Goal: Communication & Community: Answer question/provide support

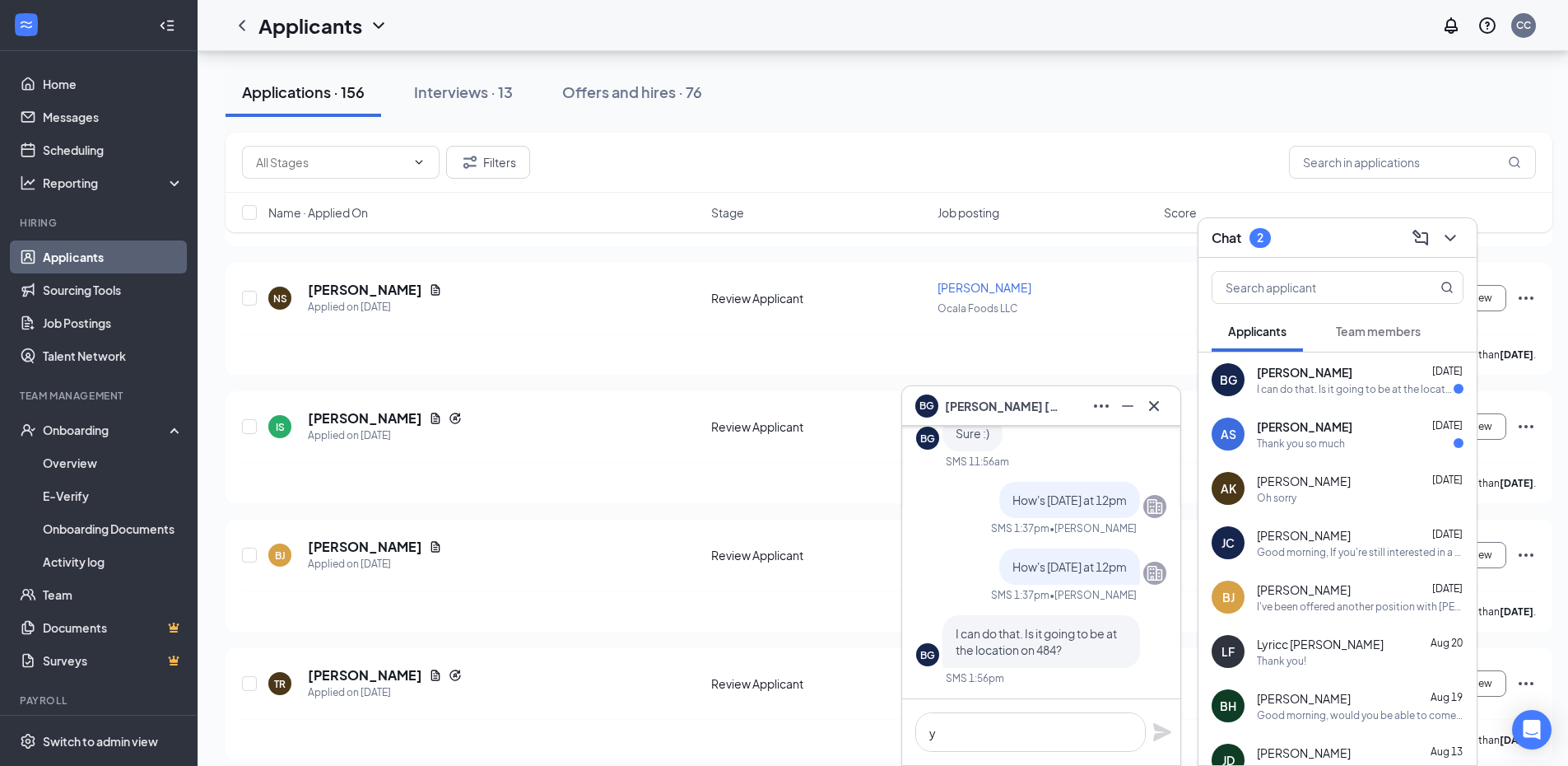
scroll to position [1, 0]
type textarea "yes"
click at [1168, 730] on icon "Plane" at bounding box center [1162, 731] width 18 height 18
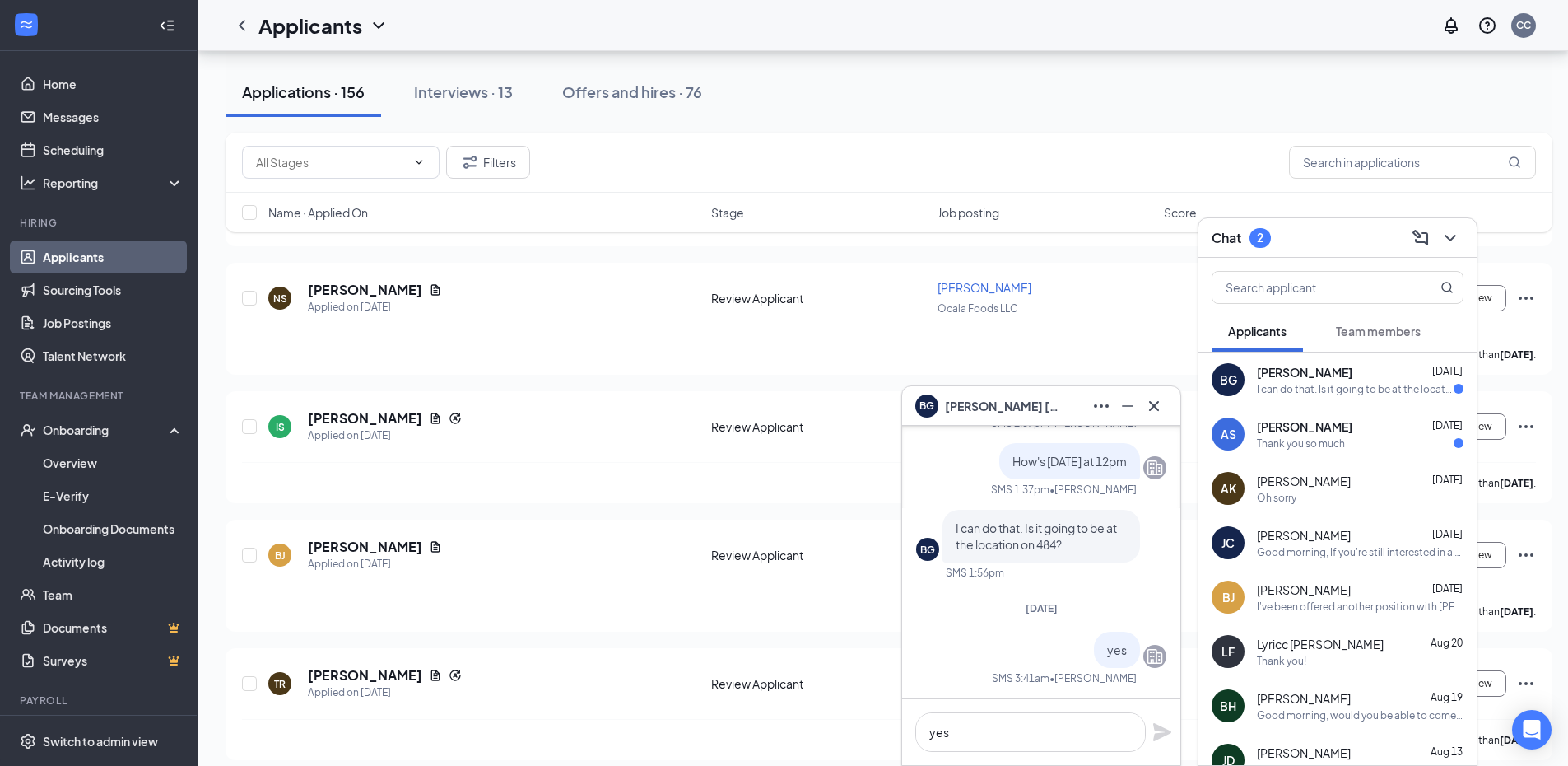
click at [1318, 447] on div "Thank you so much" at bounding box center [1301, 443] width 88 height 14
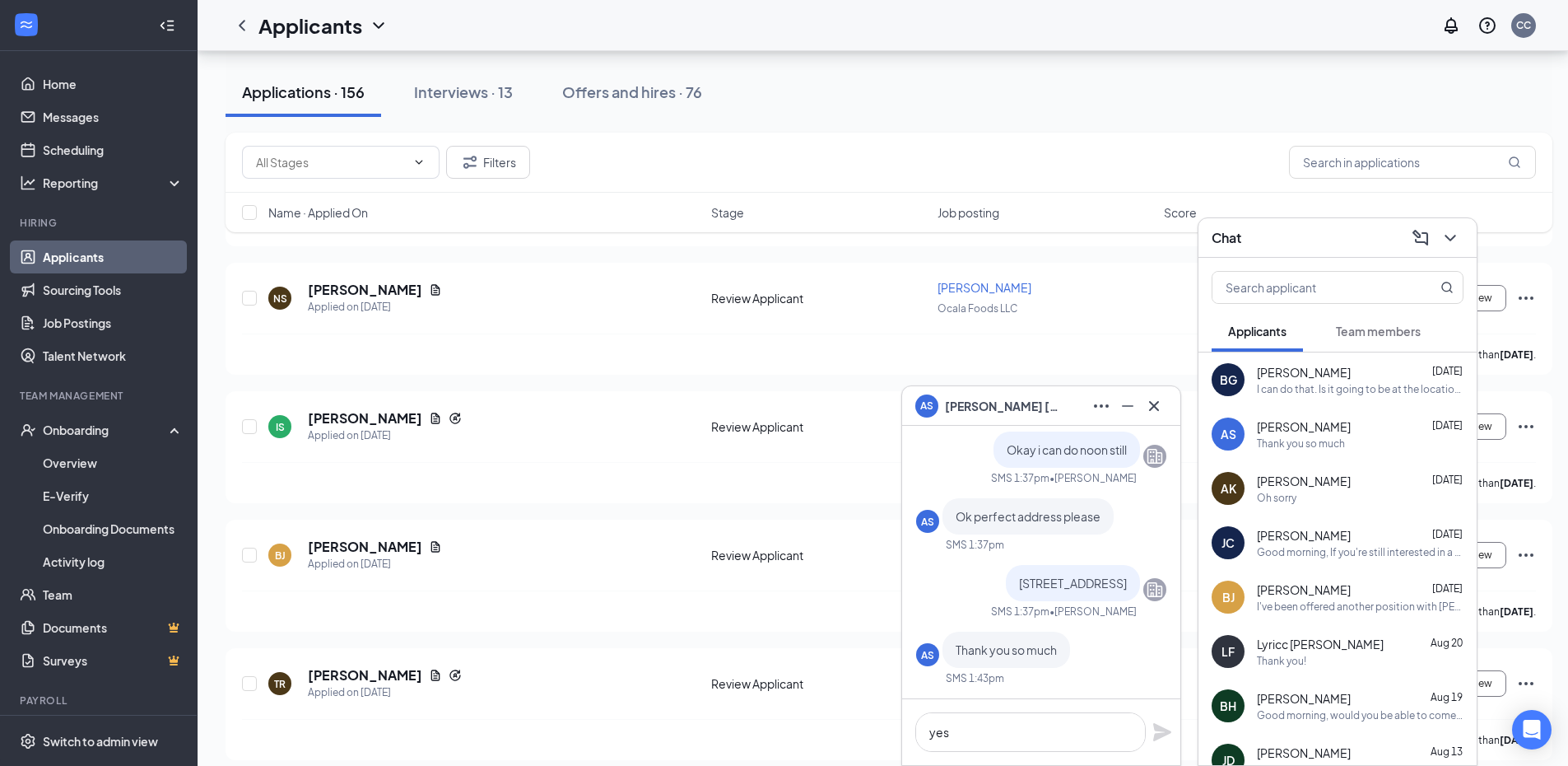
click at [1327, 396] on div "BG Brittany Greenlaw Aug 26 I can do that. Is it going to be at the location on…" at bounding box center [1338, 379] width 278 height 55
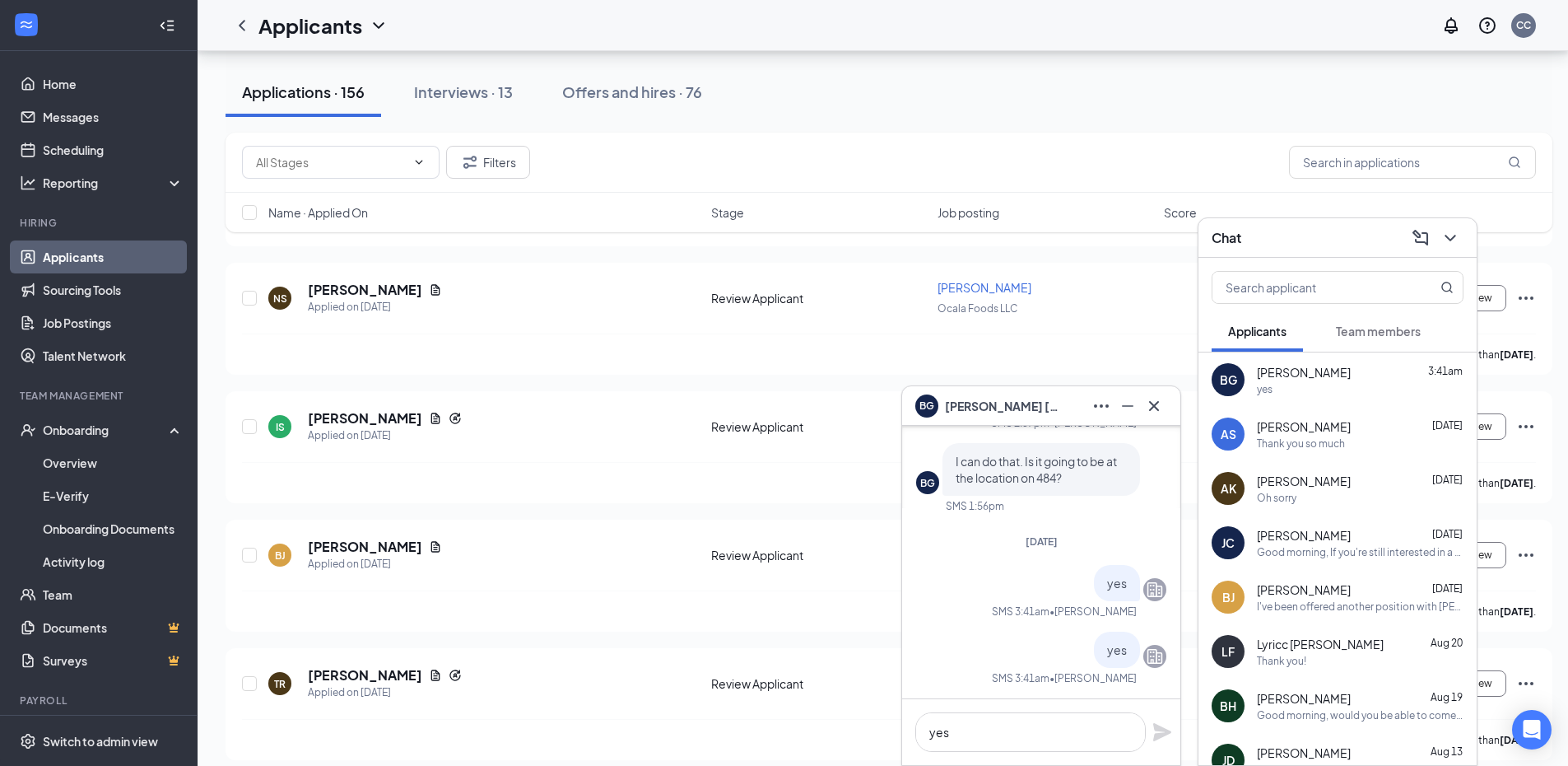
click at [1160, 409] on icon "Cross" at bounding box center [1154, 406] width 20 height 20
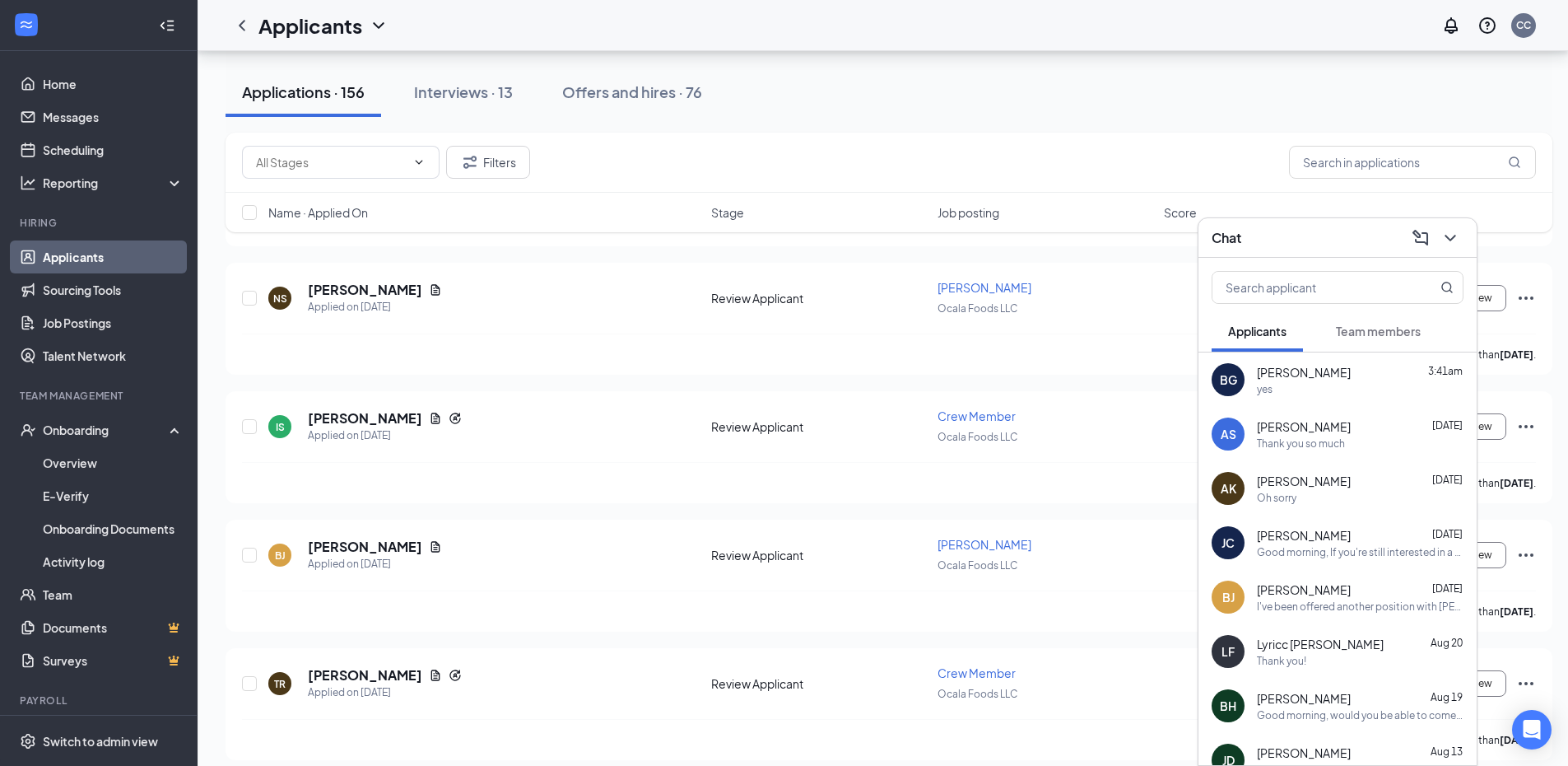
click at [1354, 329] on span "Team members" at bounding box center [1379, 330] width 84 height 14
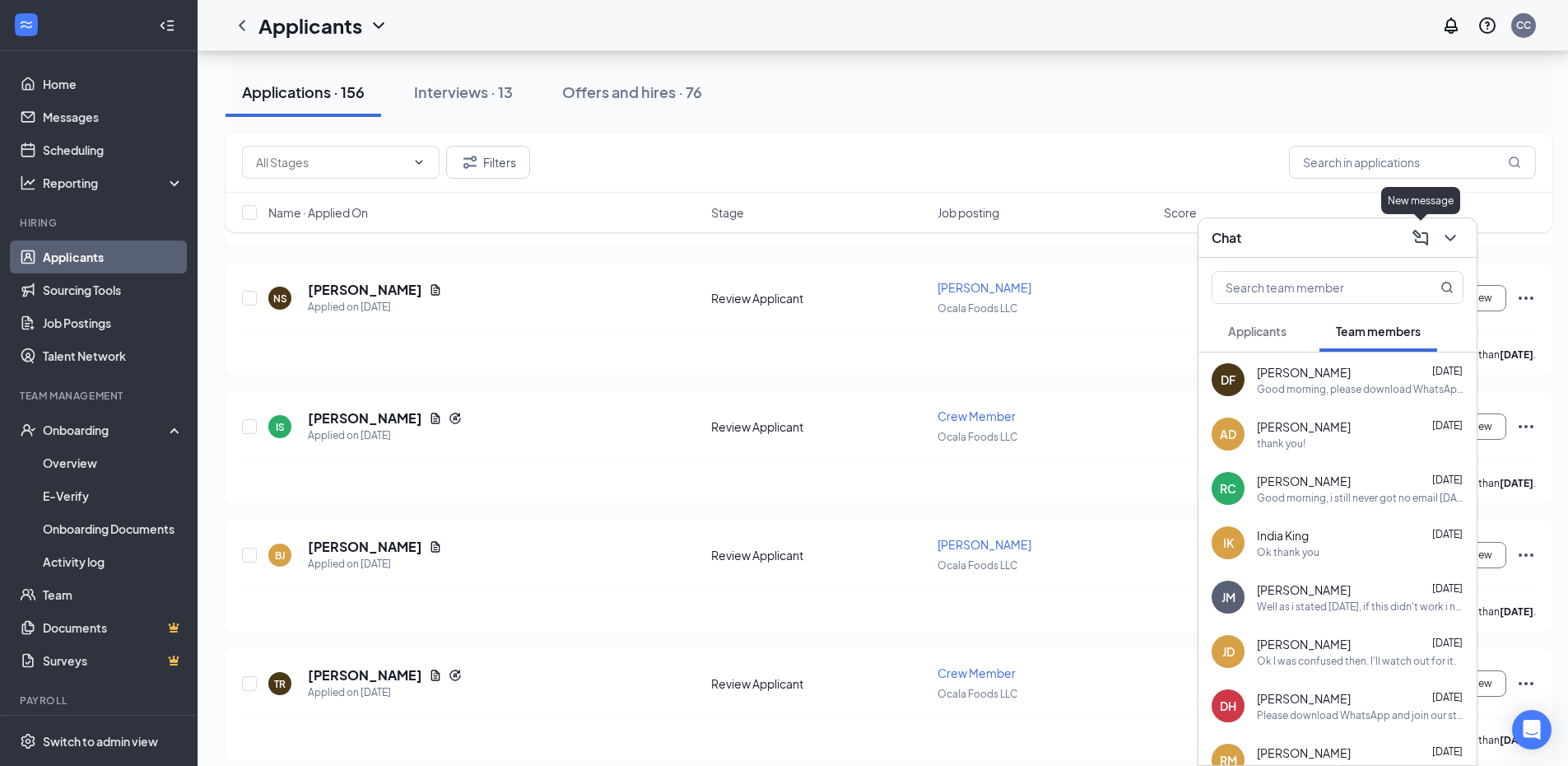
click at [1452, 237] on icon "ChevronDown" at bounding box center [1450, 238] width 20 height 20
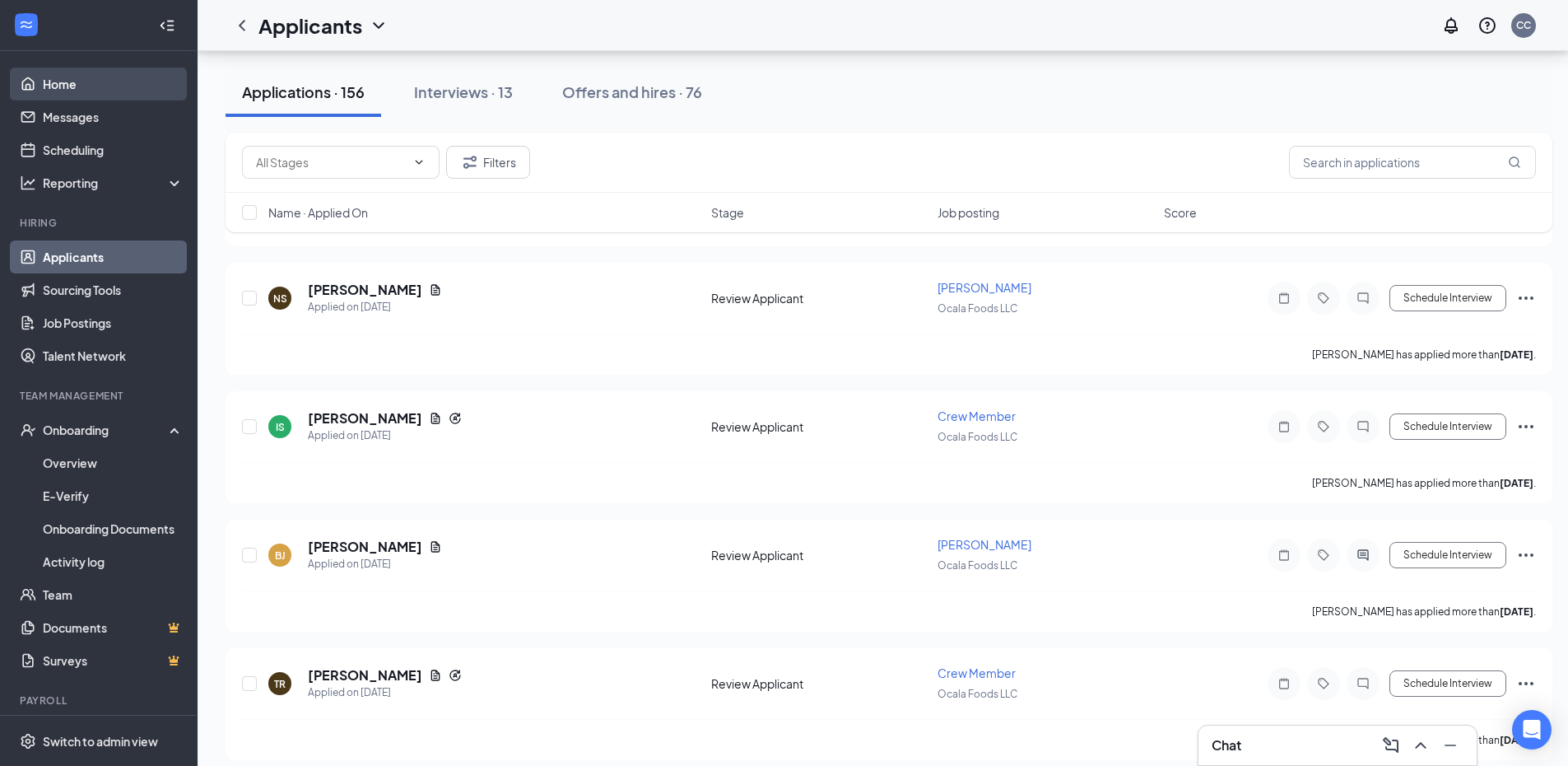
click at [84, 92] on link "Home" at bounding box center [113, 84] width 141 height 33
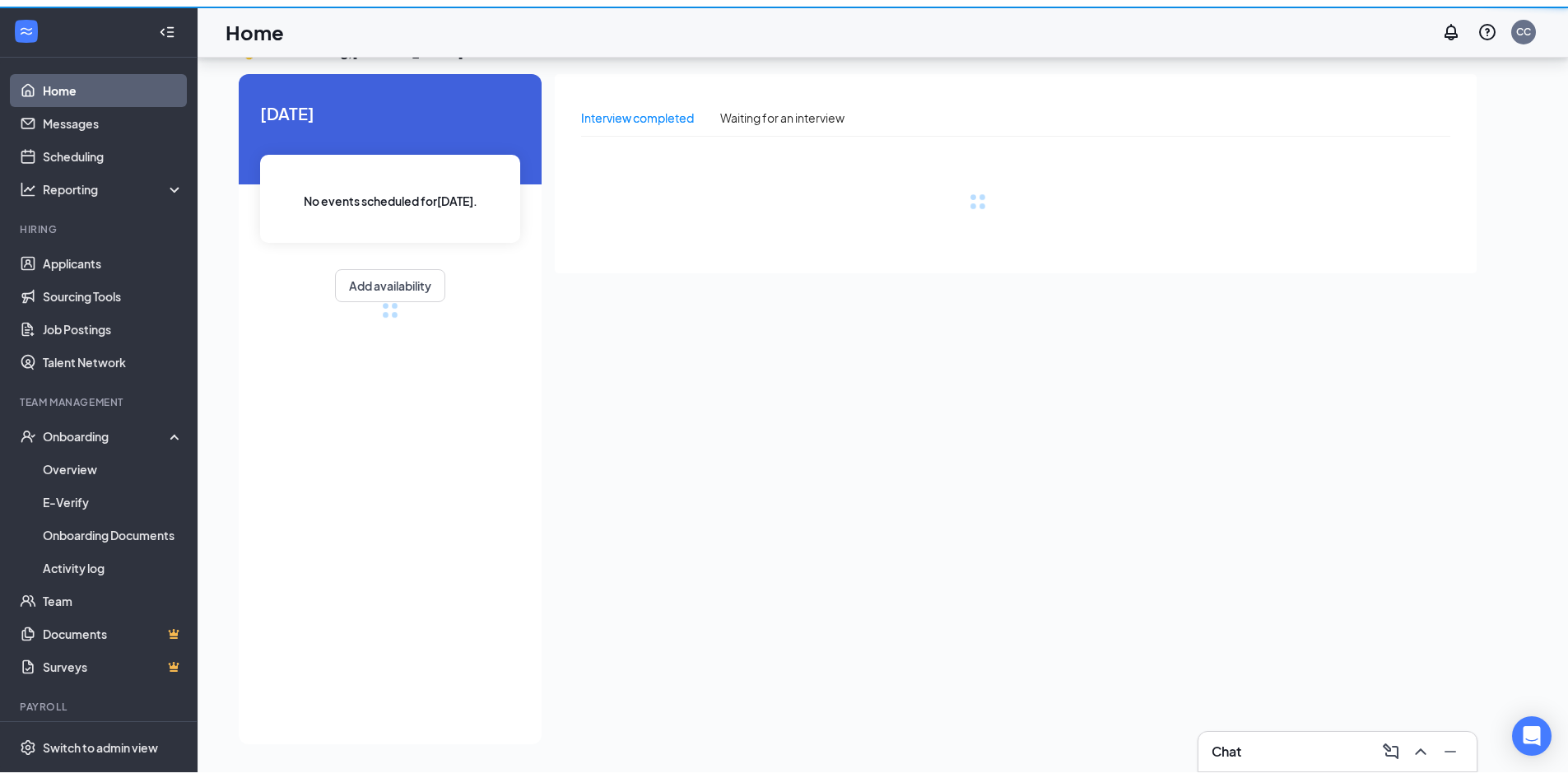
scroll to position [35, 0]
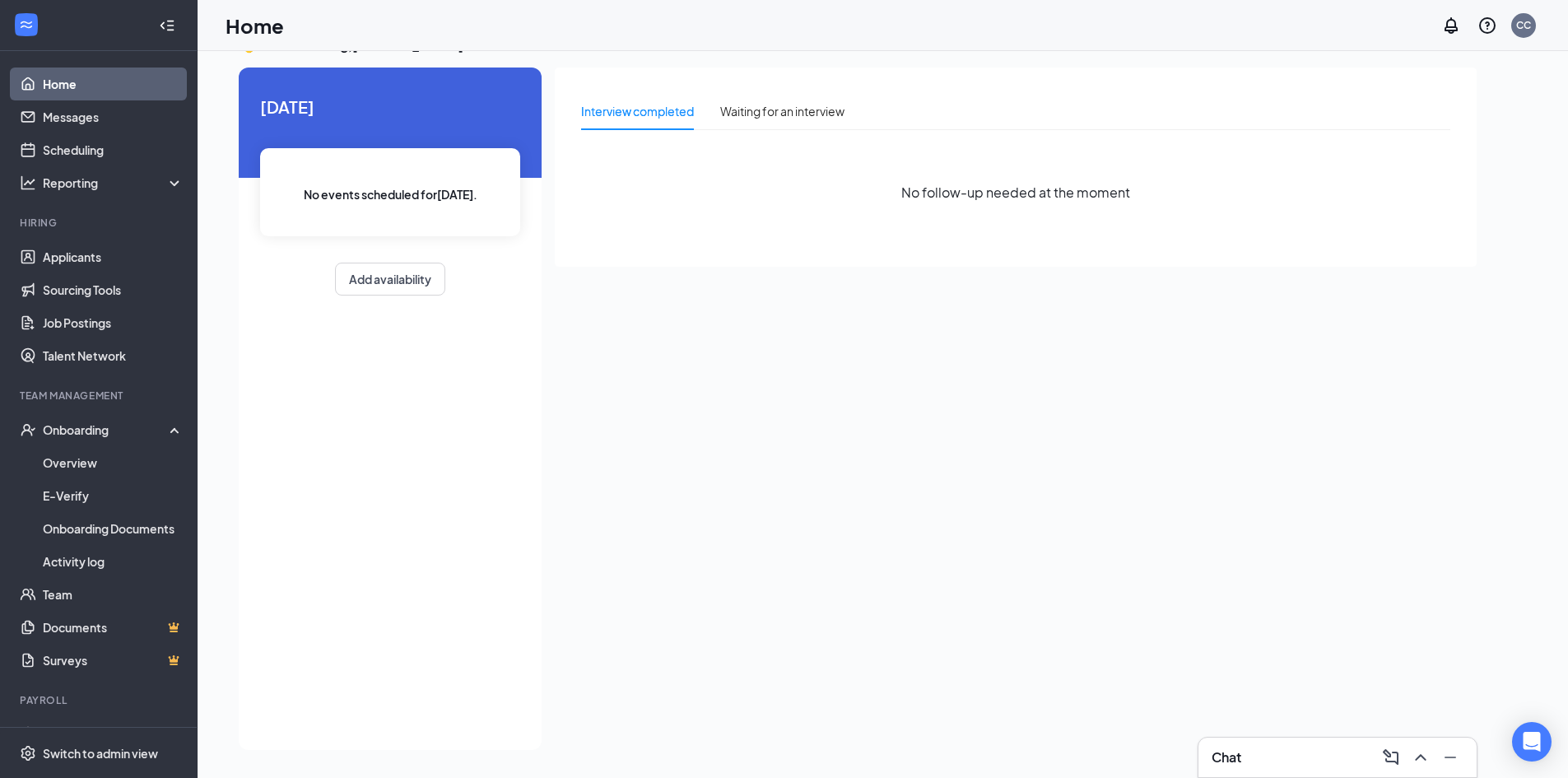
scroll to position [35, 0]
click at [122, 119] on link "Messages" at bounding box center [113, 117] width 141 height 33
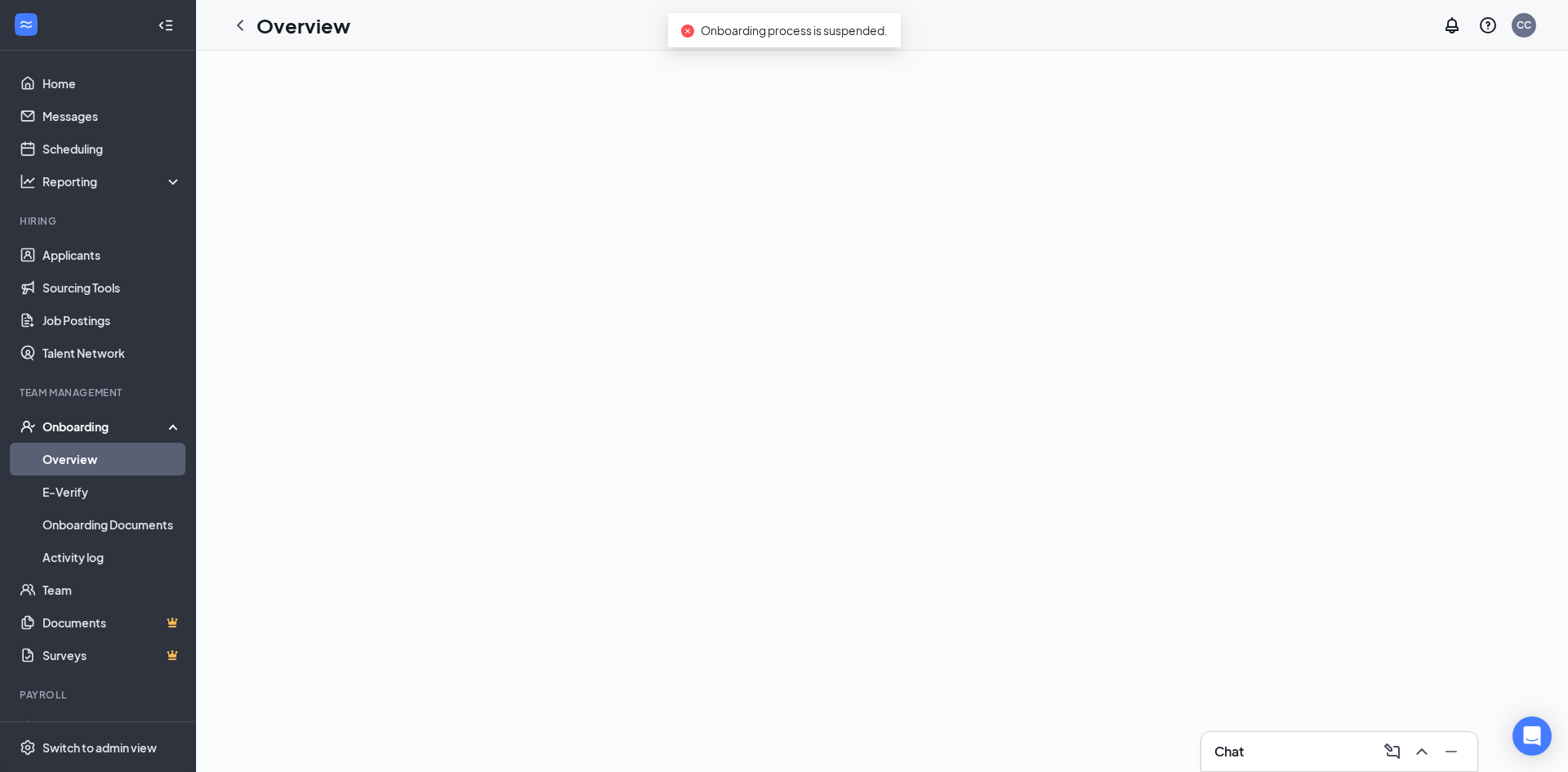
click at [148, 465] on link "Overview" at bounding box center [112, 459] width 140 height 32
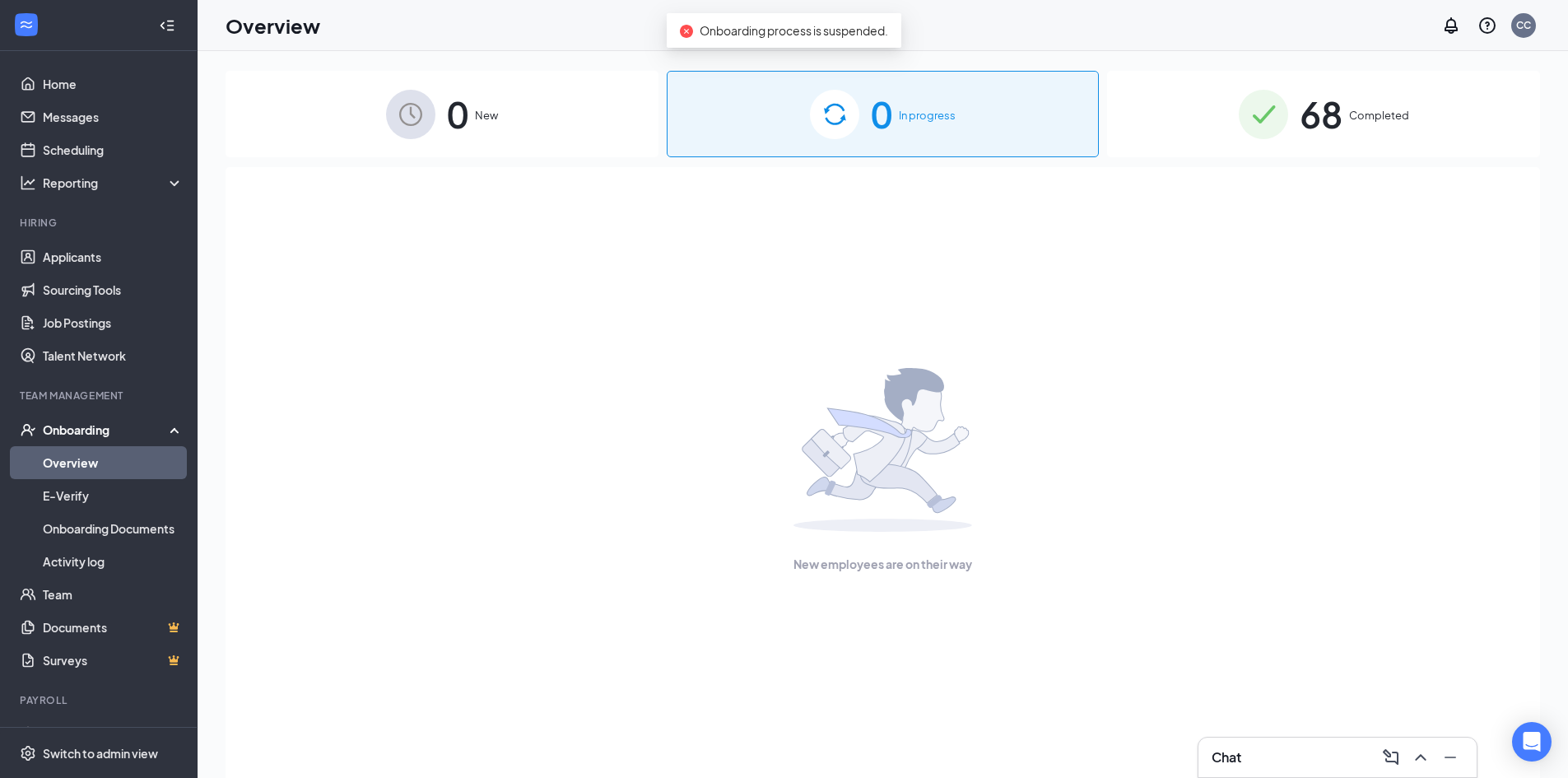
click at [1358, 123] on span "Completed" at bounding box center [1379, 115] width 60 height 16
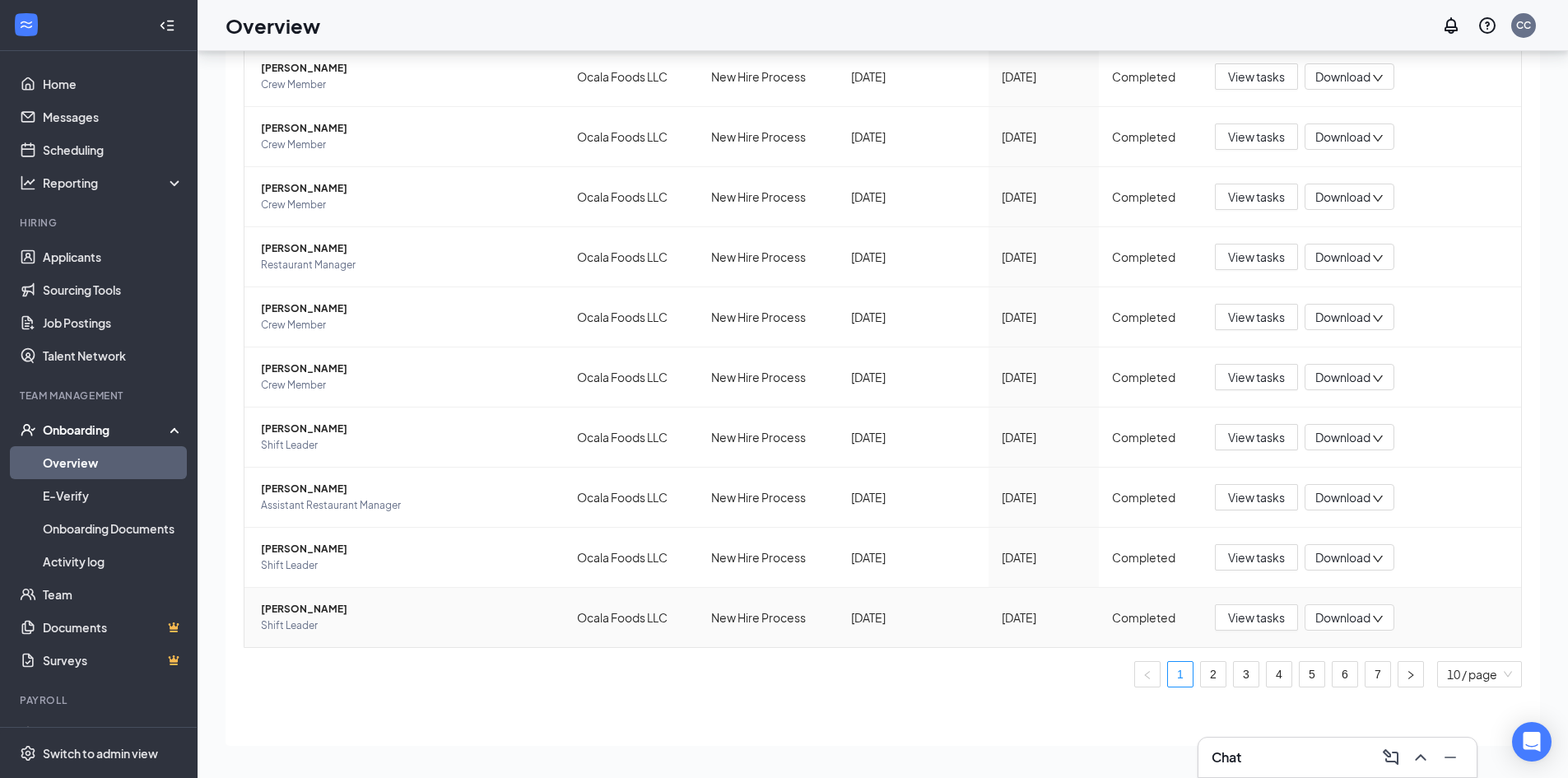
scroll to position [74, 0]
click at [1341, 676] on link "6" at bounding box center [1345, 673] width 25 height 25
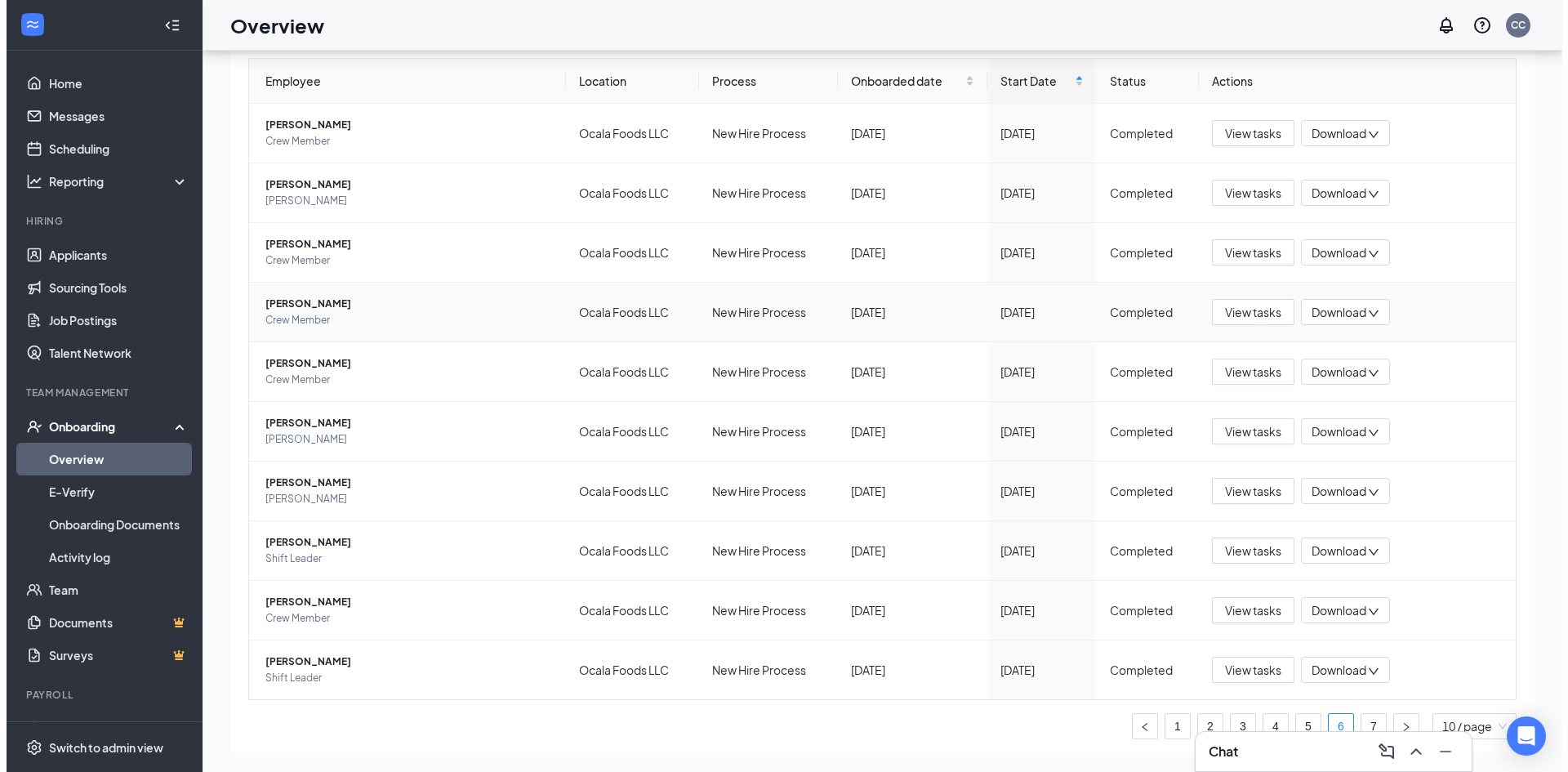
scroll to position [156, 0]
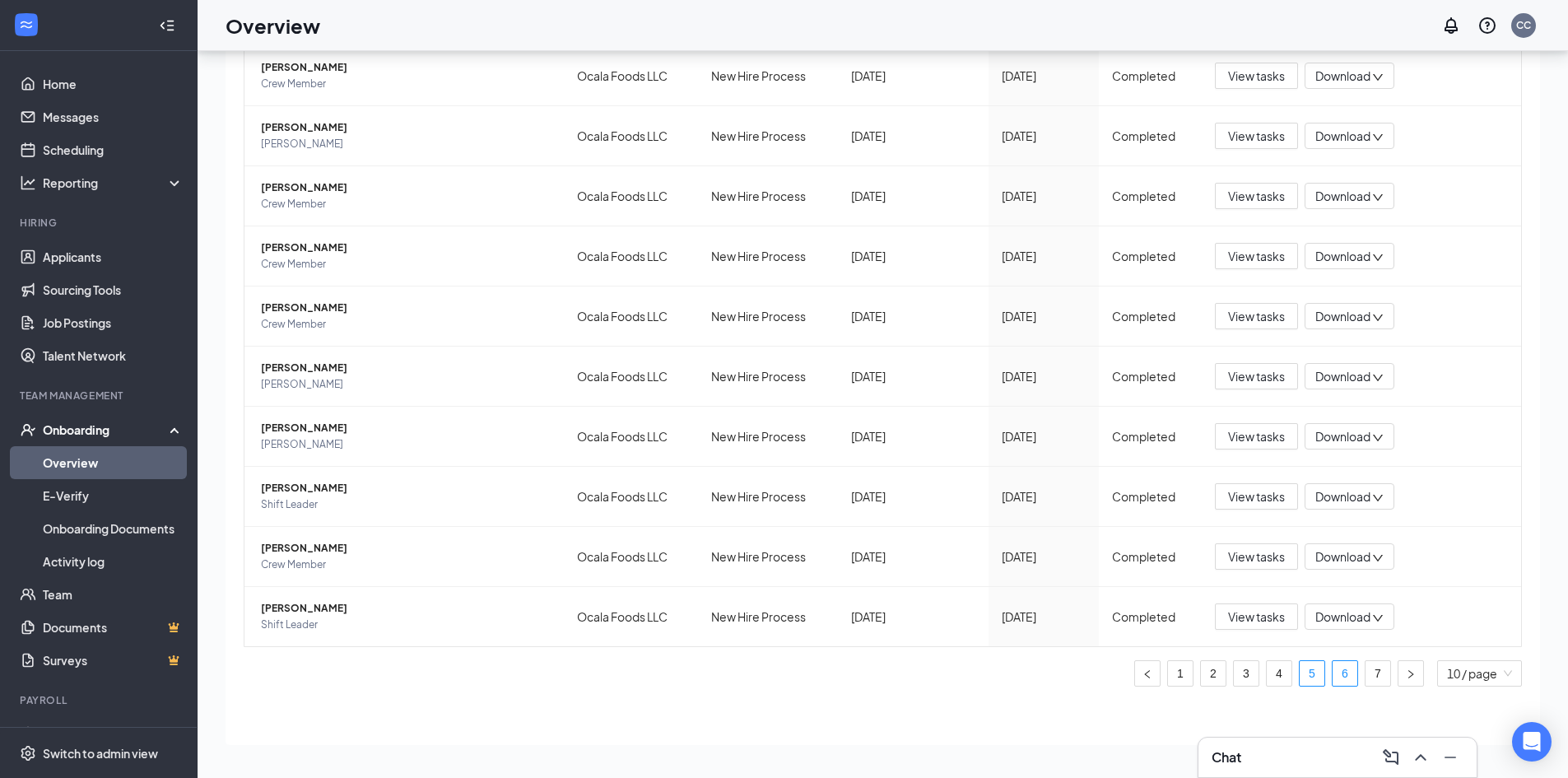
click at [1300, 675] on link "5" at bounding box center [1313, 673] width 25 height 25
click at [289, 494] on span "Bibi Ali" at bounding box center [406, 487] width 290 height 16
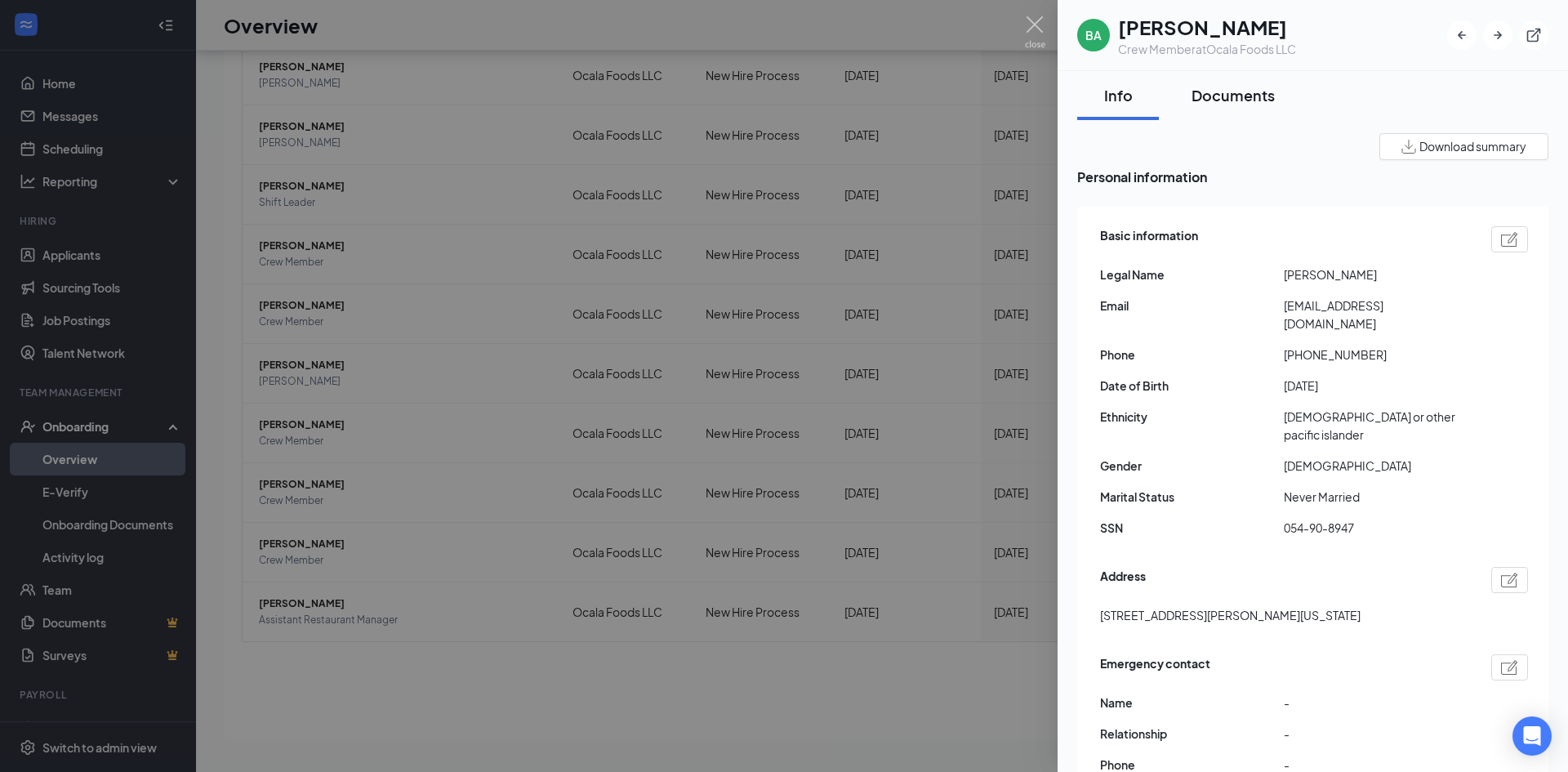
click at [1226, 91] on div "Documents" at bounding box center [1234, 94] width 84 height 20
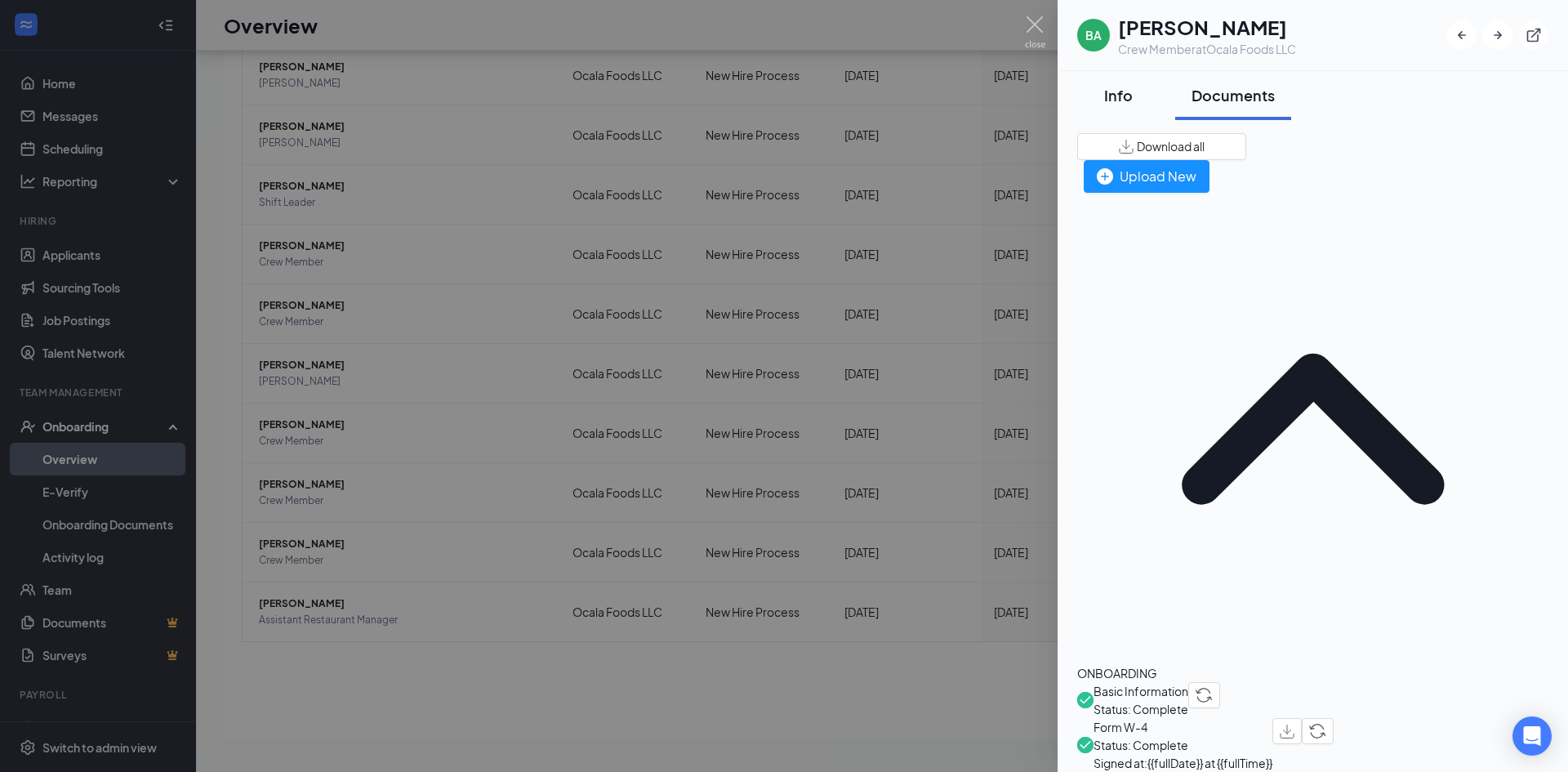
click at [1121, 93] on div "Info" at bounding box center [1118, 94] width 49 height 20
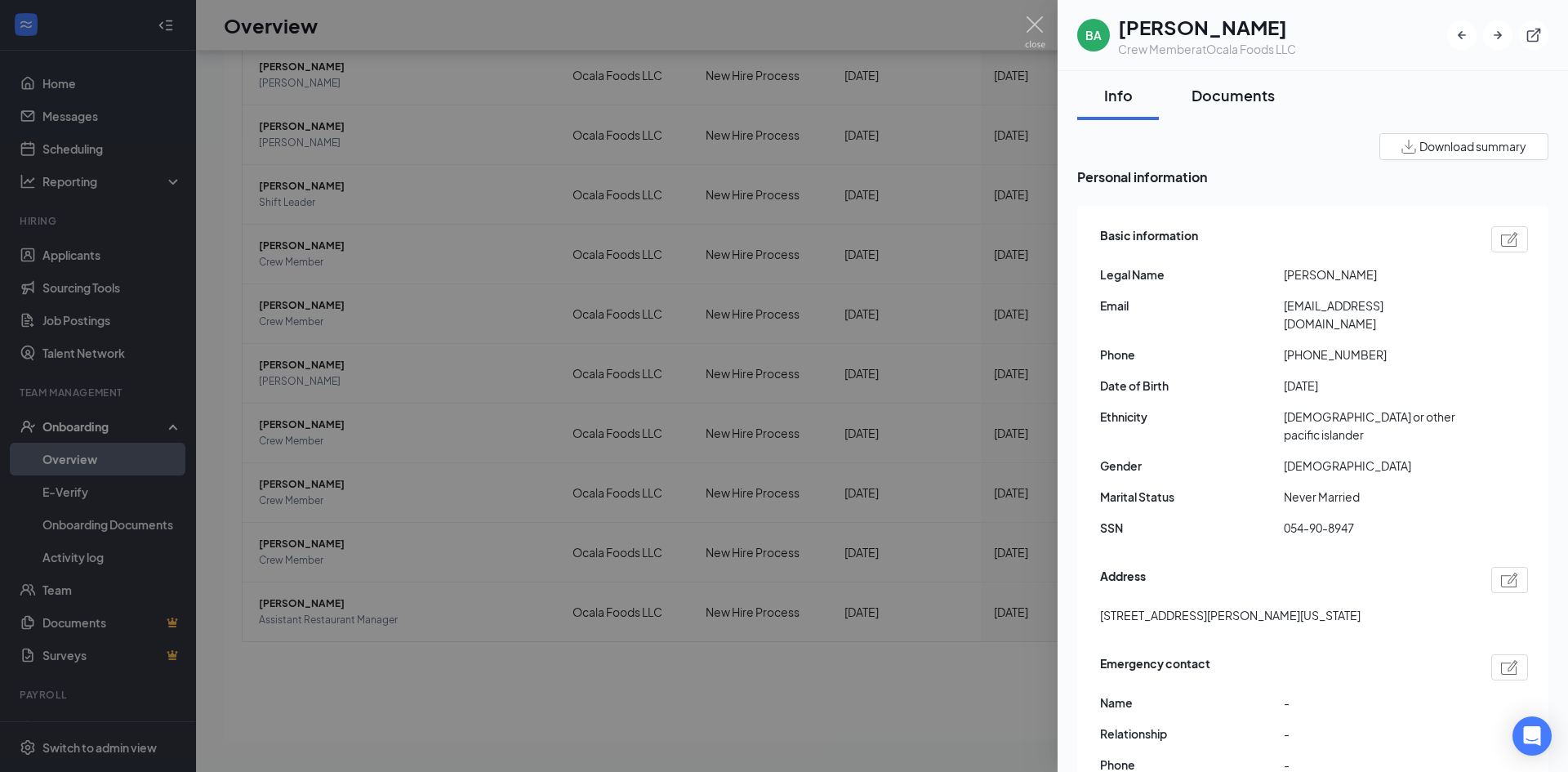
click at [1198, 101] on div "Documents" at bounding box center [1234, 94] width 84 height 20
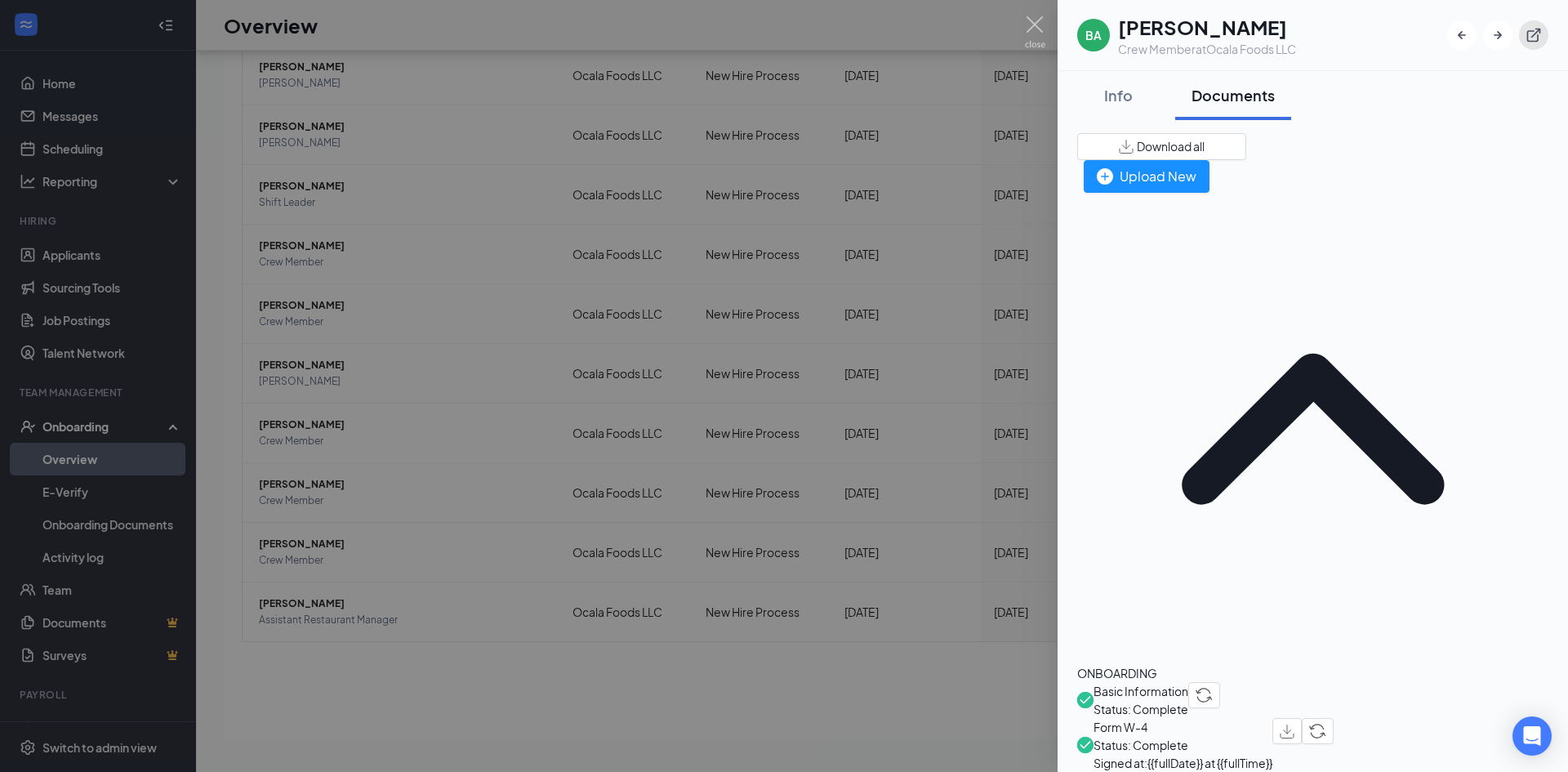
click at [1526, 37] on icon "ExternalLink" at bounding box center [1534, 34] width 16 height 16
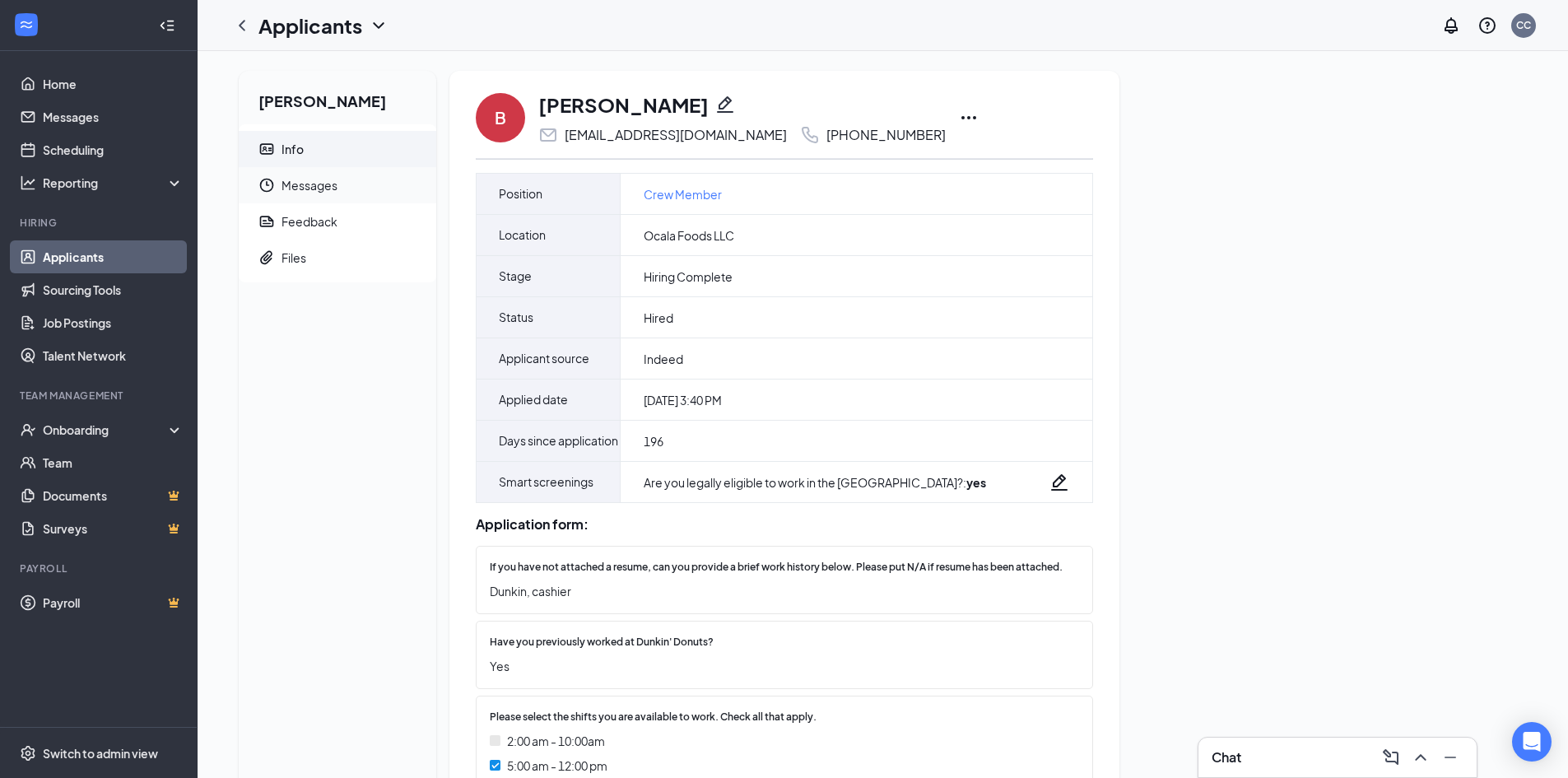
click at [304, 188] on span "Messages" at bounding box center [352, 185] width 142 height 36
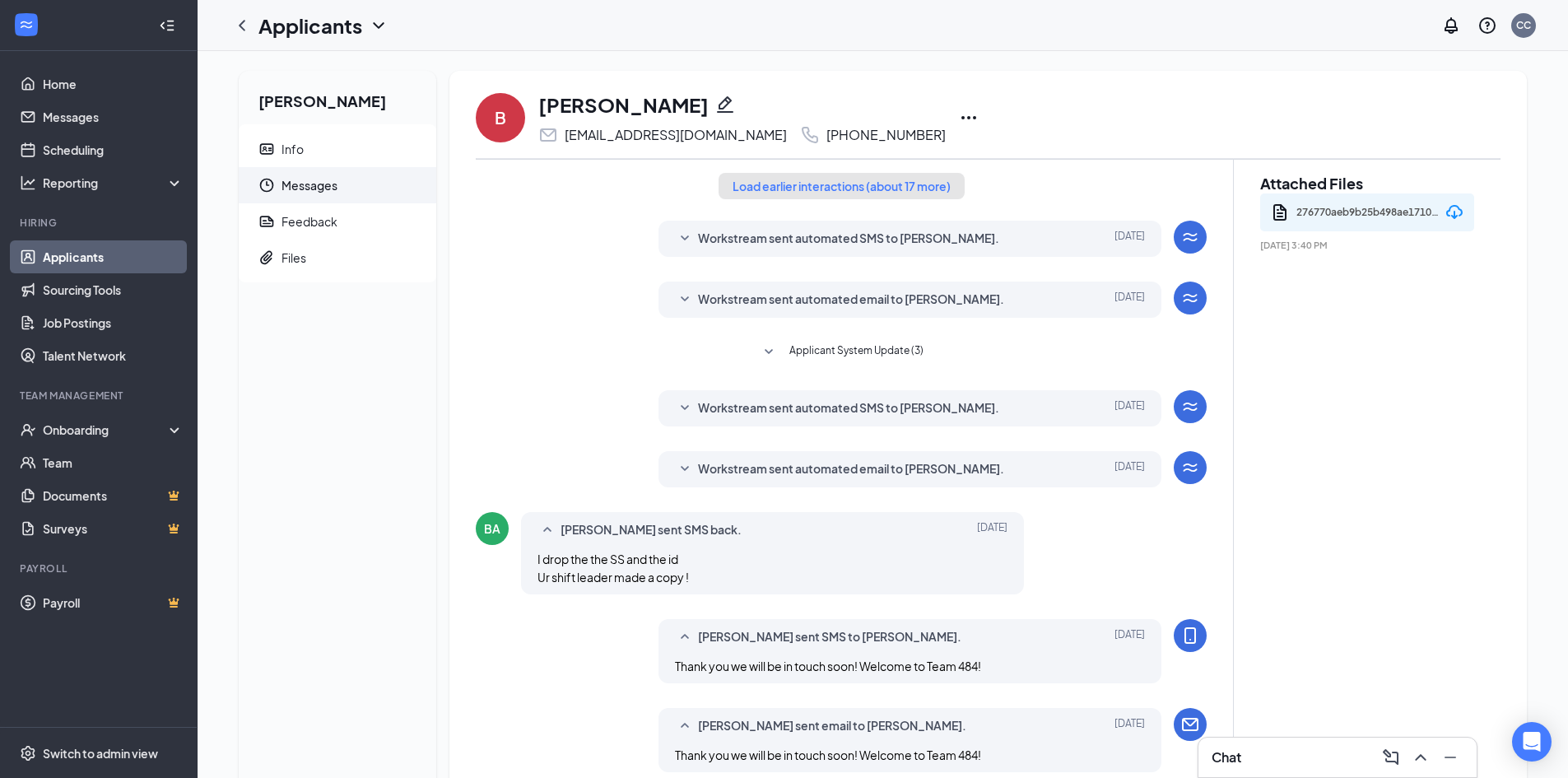
click at [924, 194] on button "Load earlier interactions (about 17 more)" at bounding box center [842, 185] width 247 height 26
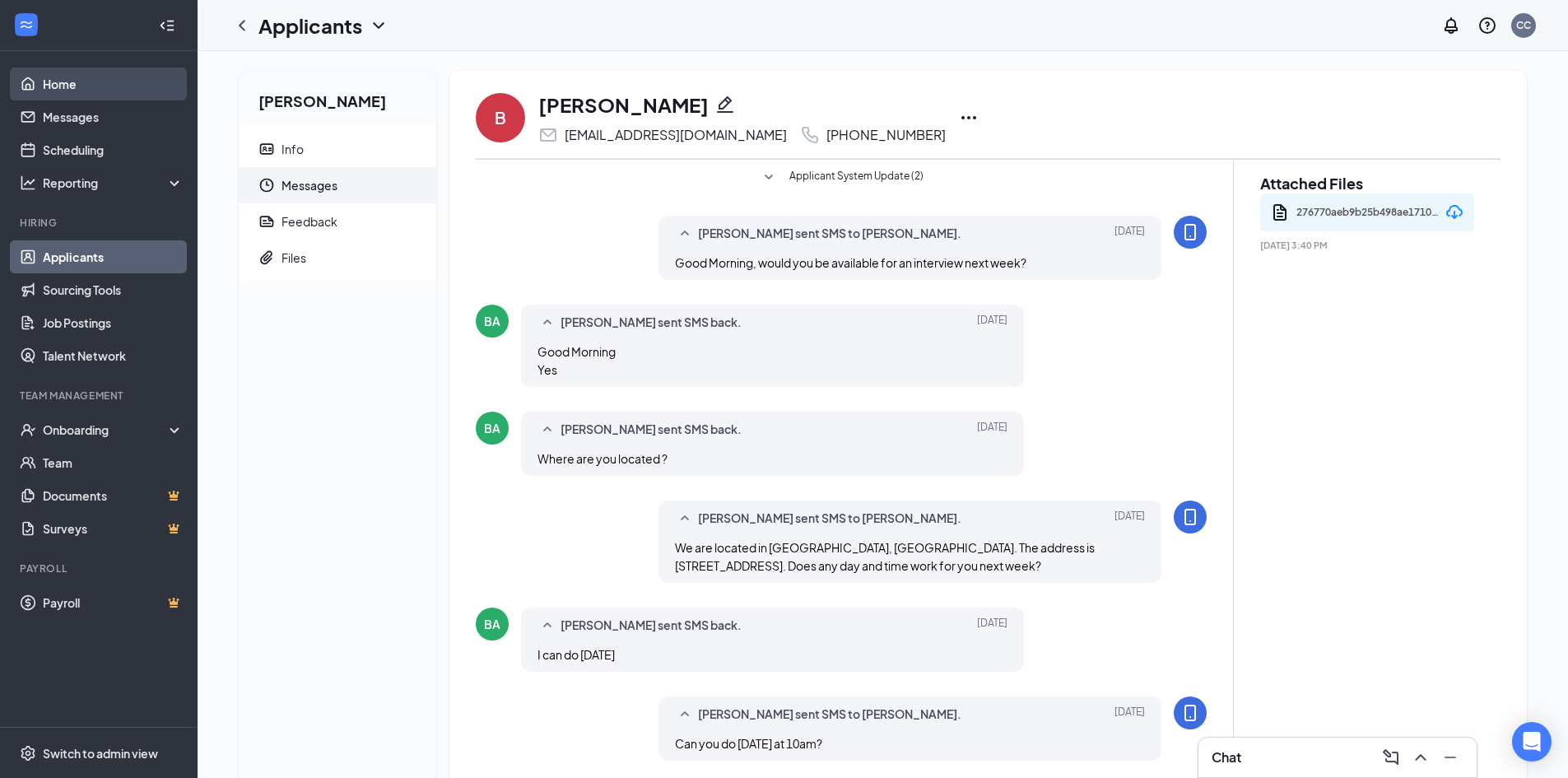
click at [105, 84] on link "Home" at bounding box center [113, 83] width 141 height 33
